Goal: Transaction & Acquisition: Book appointment/travel/reservation

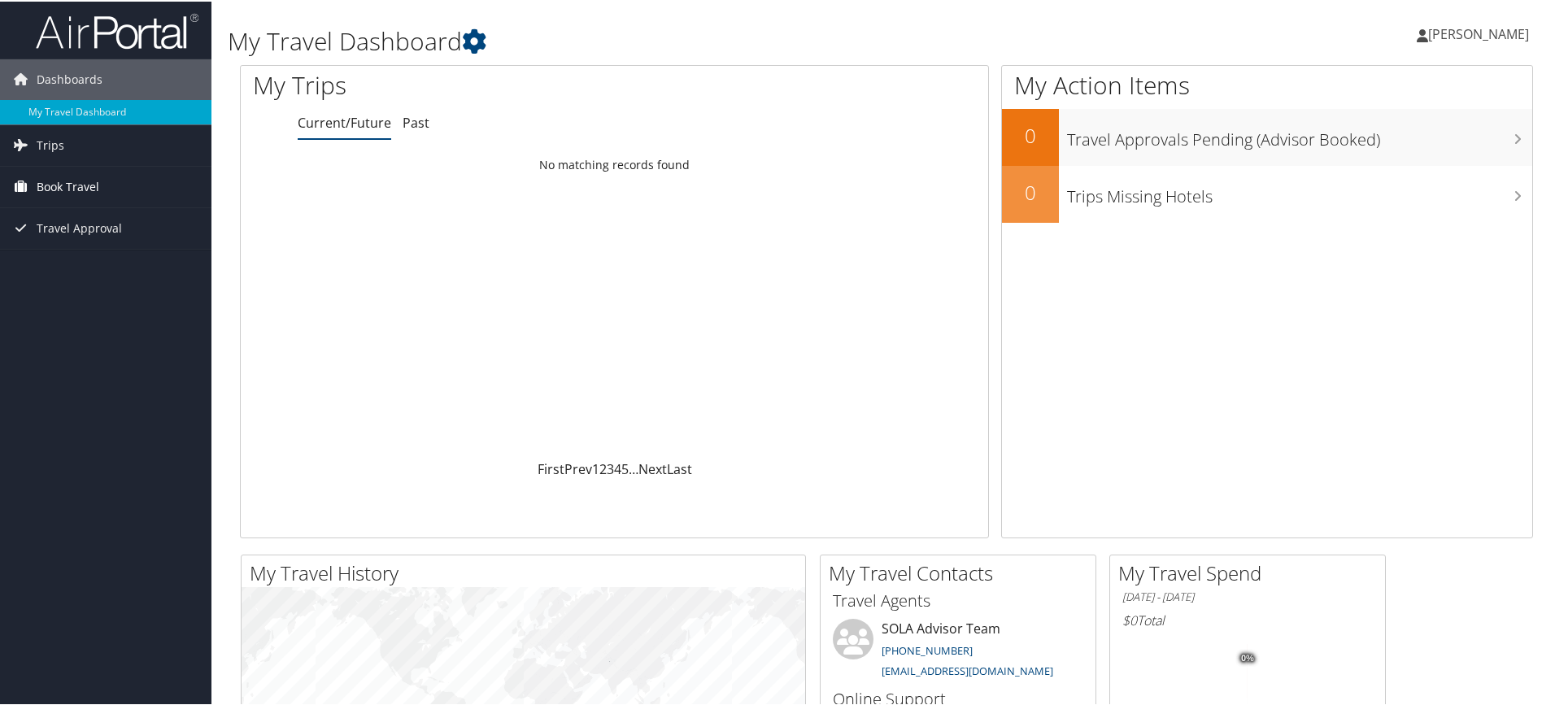
click at [68, 186] on span "Book Travel" at bounding box center [68, 185] width 63 height 41
click at [52, 240] on link "Book/Manage Online Trips" at bounding box center [105, 242] width 211 height 24
